Goal: Task Accomplishment & Management: Use online tool/utility

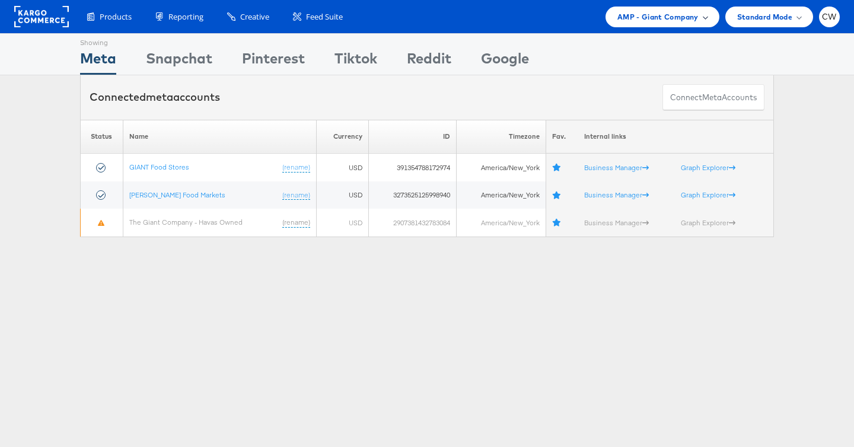
click at [621, 21] on span "AMP - Giant Company" at bounding box center [657, 17] width 81 height 12
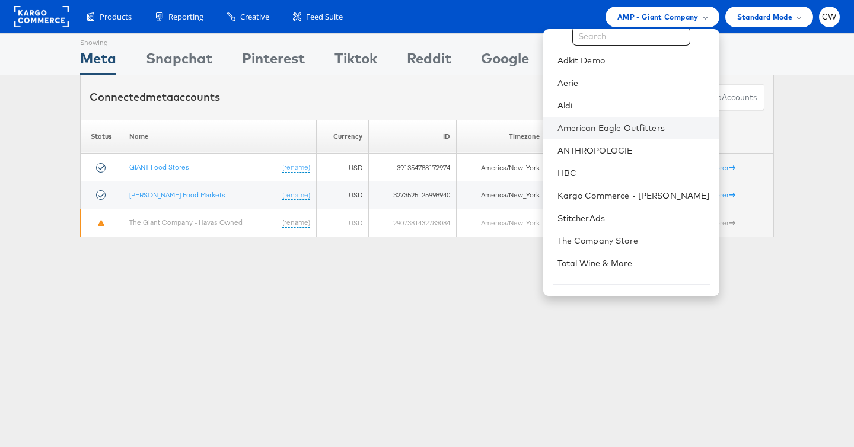
scroll to position [35, 0]
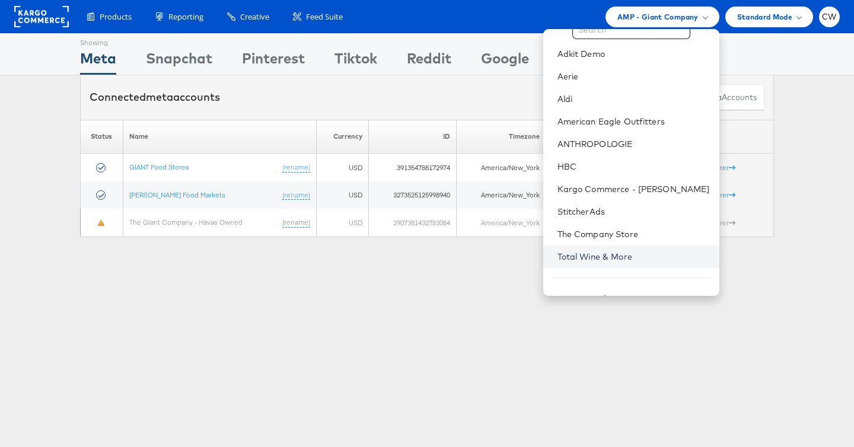
click at [603, 253] on link "Total Wine & More" at bounding box center [633, 257] width 152 height 12
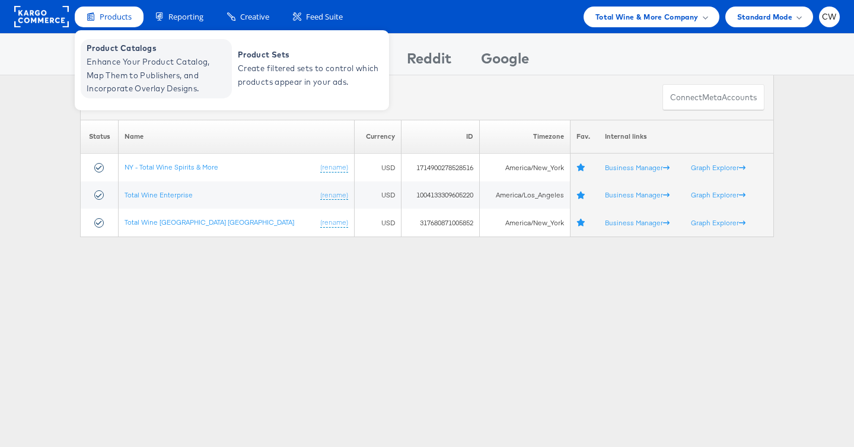
click at [131, 75] on span "Enhance Your Product Catalog, Map Them to Publishers, and Incorporate Overlay D…" at bounding box center [158, 75] width 142 height 40
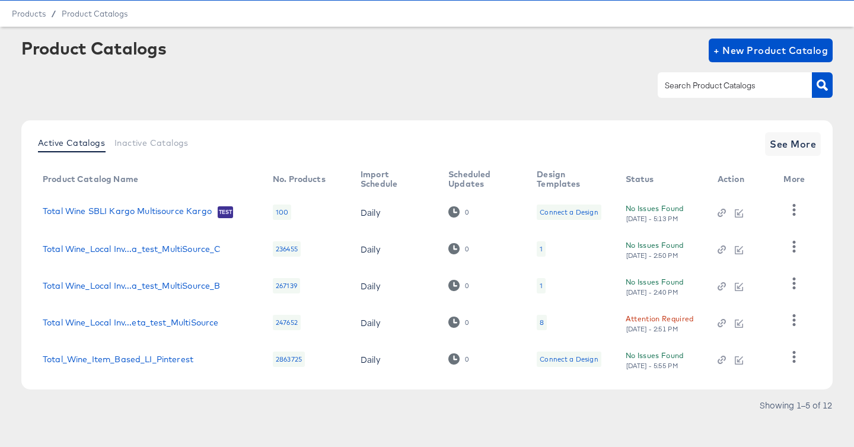
scroll to position [42, 0]
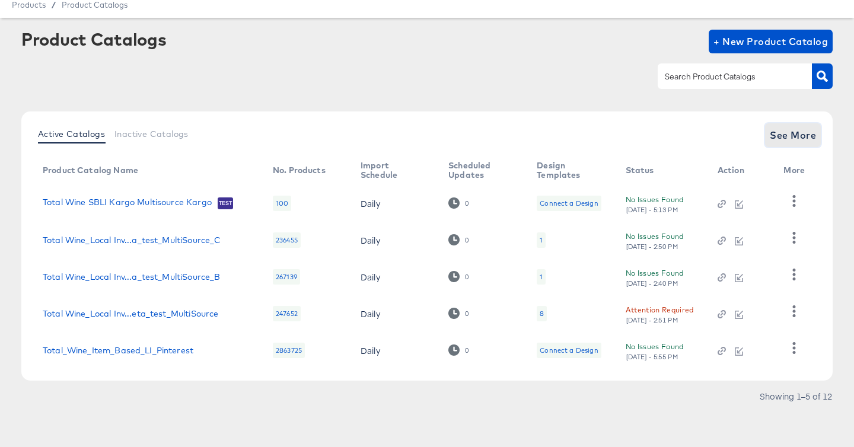
click at [791, 129] on span "See More" at bounding box center [793, 135] width 46 height 17
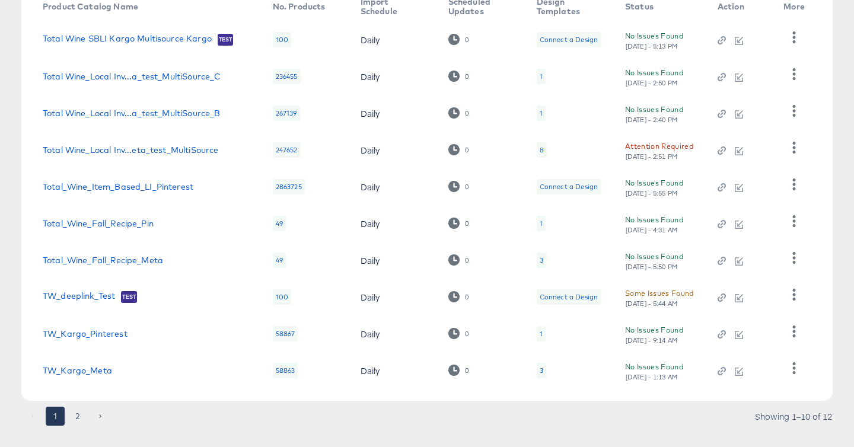
scroll to position [224, 0]
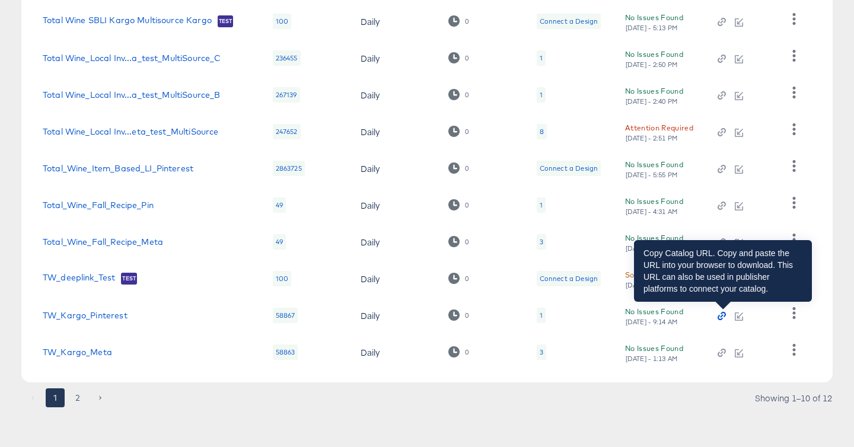
click at [725, 314] on icon "button" at bounding box center [722, 316] width 8 height 8
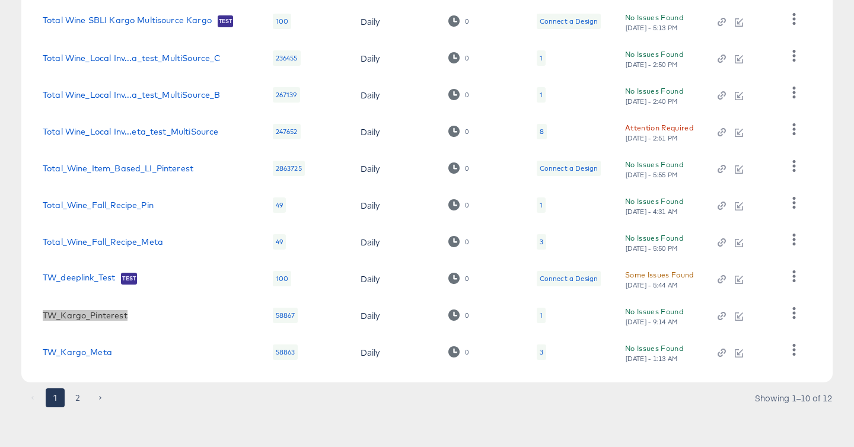
drag, startPoint x: 99, startPoint y: 315, endPoint x: 536, endPoint y: 69, distance: 501.8
click at [0, 0] on article "Product Catalogs + New Product Catalog Active Catalogs Inactive Catalogs See Le…" at bounding box center [427, 142] width 854 height 613
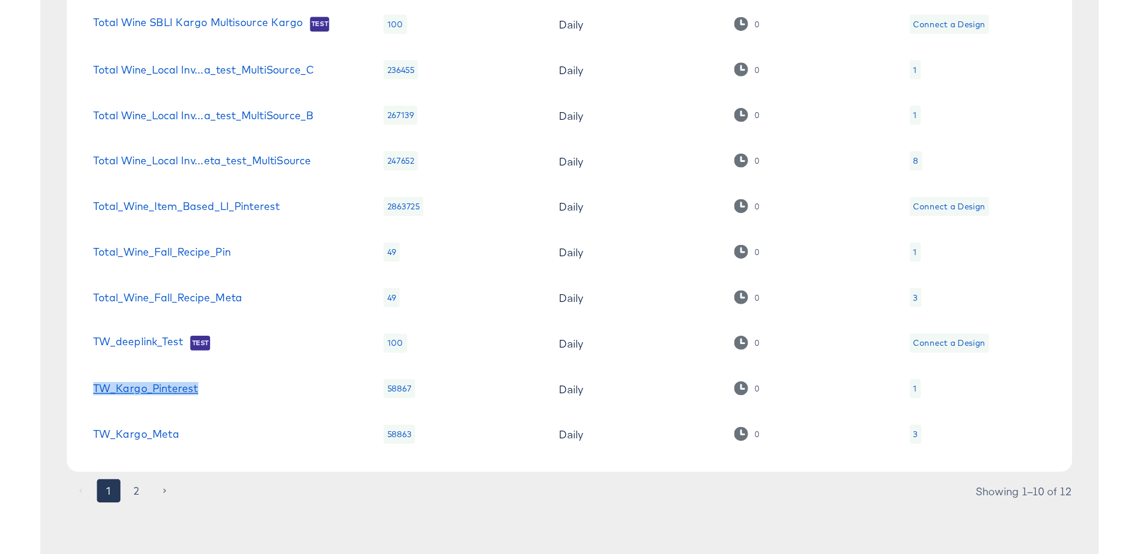
scroll to position [109, 0]
